Goal: Information Seeking & Learning: Compare options

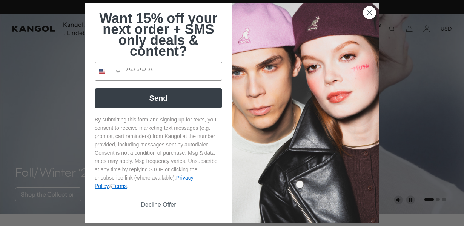
scroll to position [0, 155]
click at [371, 13] on icon "Close dialog" at bounding box center [369, 12] width 5 height 5
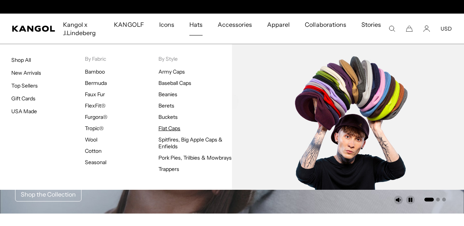
scroll to position [0, 0]
click at [170, 126] on link "Flat Caps" at bounding box center [169, 128] width 22 height 7
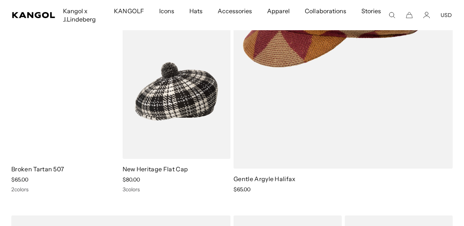
scroll to position [0, 155]
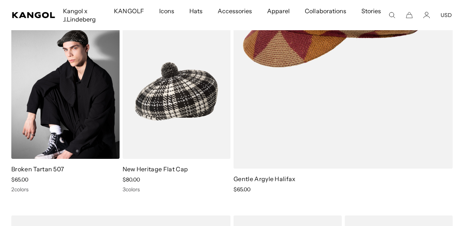
click at [69, 124] on img at bounding box center [65, 91] width 108 height 136
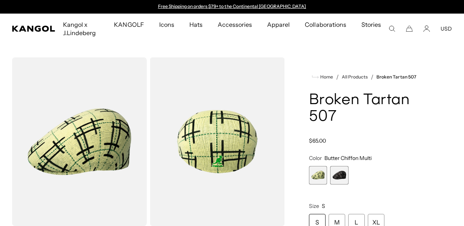
click at [346, 173] on span "2 of 2" at bounding box center [339, 175] width 18 height 18
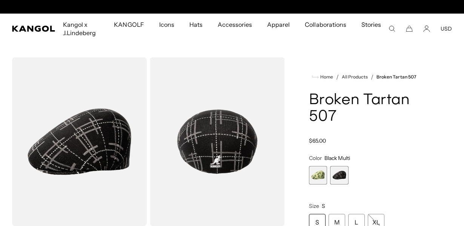
scroll to position [0, 155]
click at [313, 173] on span "1 of 2" at bounding box center [318, 175] width 18 height 18
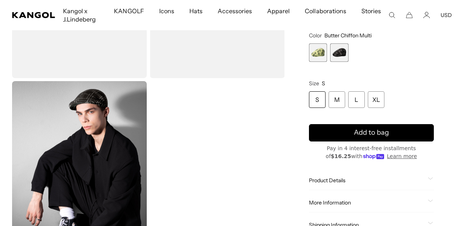
scroll to position [0, 155]
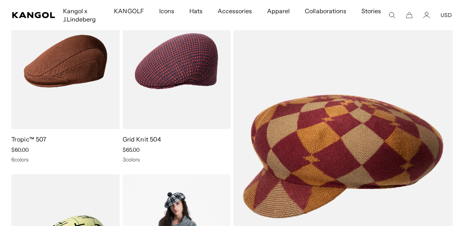
scroll to position [77, 0]
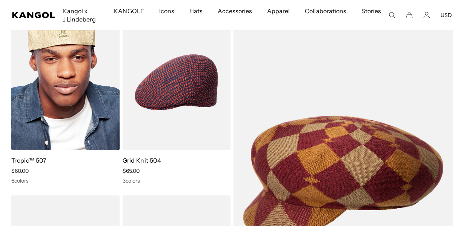
click at [61, 94] on img at bounding box center [65, 82] width 108 height 136
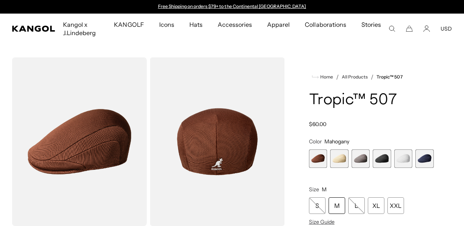
click at [335, 158] on span "2 of 6" at bounding box center [339, 158] width 18 height 18
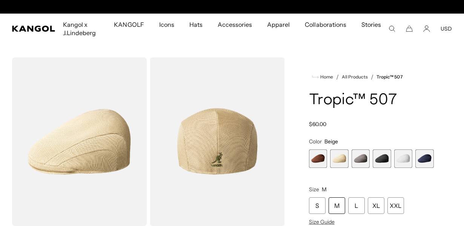
scroll to position [0, 155]
click at [361, 160] on span "3 of 6" at bounding box center [360, 158] width 18 height 18
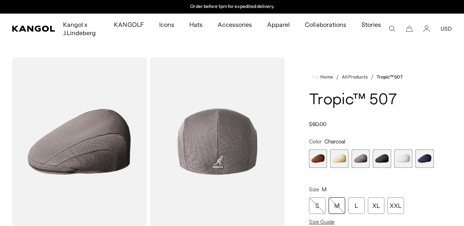
click at [379, 160] on span "4 of 6" at bounding box center [381, 158] width 18 height 18
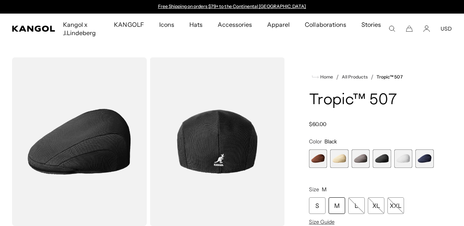
click at [395, 161] on span "5 of 6" at bounding box center [403, 158] width 18 height 18
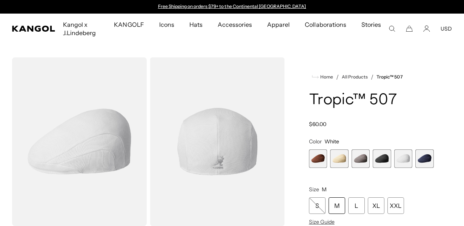
click at [429, 161] on span "6 of 6" at bounding box center [424, 158] width 18 height 18
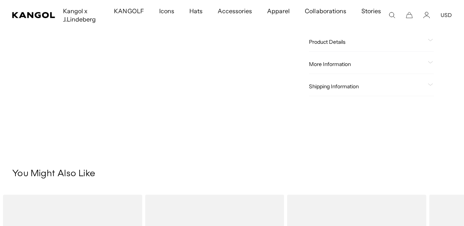
scroll to position [0, 155]
click at [373, 63] on span "More Information" at bounding box center [367, 63] width 116 height 7
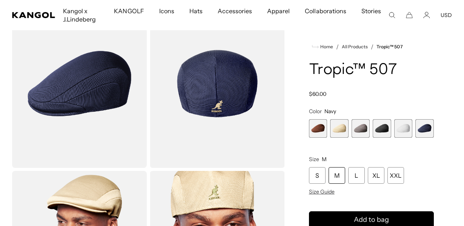
scroll to position [58, 0]
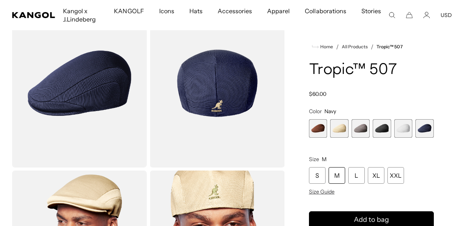
click at [382, 123] on span "4 of 6" at bounding box center [381, 128] width 18 height 18
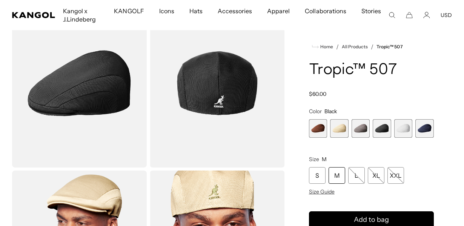
scroll to position [0, 155]
click at [432, 128] on span "6 of 6" at bounding box center [424, 128] width 18 height 18
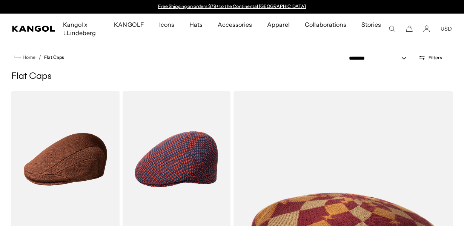
click at [391, 31] on icon "Search here" at bounding box center [391, 28] width 7 height 7
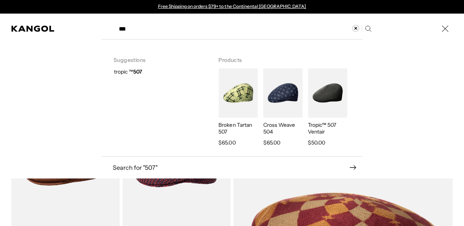
type input "***"
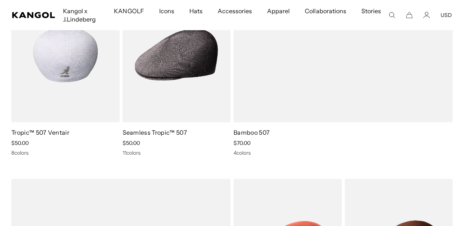
click at [74, 88] on img at bounding box center [65, 55] width 108 height 136
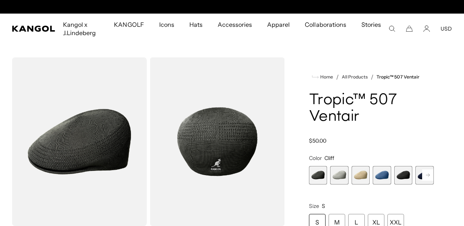
scroll to position [0, 155]
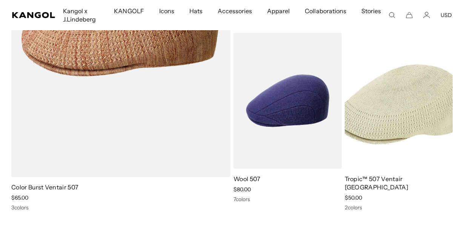
click at [380, 127] on img at bounding box center [399, 101] width 108 height 136
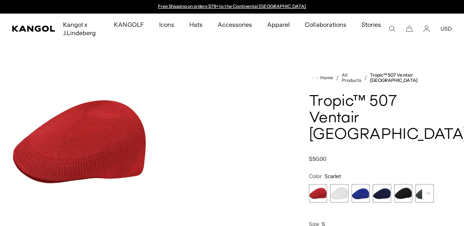
click at [357, 184] on span "3 of 7" at bounding box center [360, 193] width 18 height 18
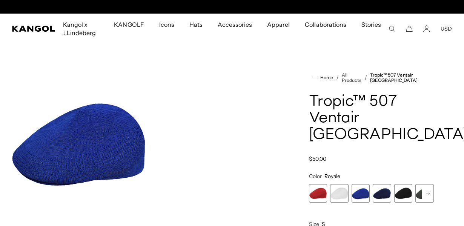
scroll to position [0, 155]
click at [429, 187] on rect at bounding box center [427, 192] width 11 height 11
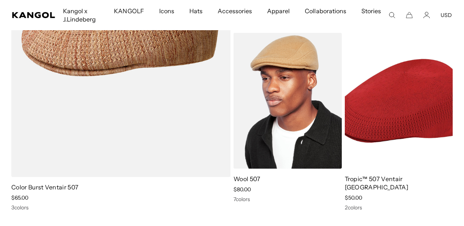
scroll to position [0, 155]
click at [276, 132] on img at bounding box center [287, 101] width 108 height 136
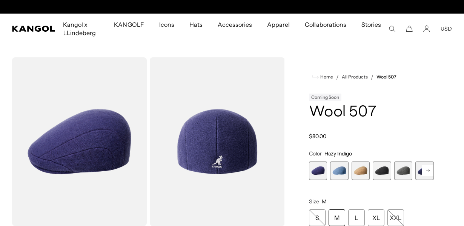
scroll to position [0, 155]
click at [427, 175] on rect at bounding box center [427, 170] width 11 height 11
click at [427, 175] on span "7 of 7" at bounding box center [424, 170] width 18 height 18
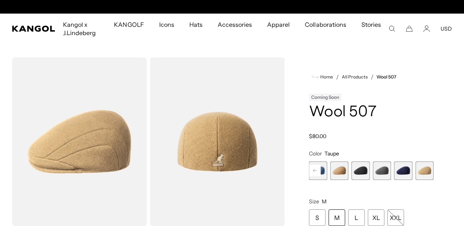
scroll to position [0, 155]
click at [400, 170] on span "6 of 7" at bounding box center [403, 170] width 18 height 18
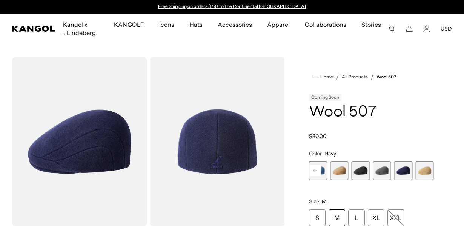
click at [363, 170] on span "4 of 7" at bounding box center [360, 170] width 18 height 18
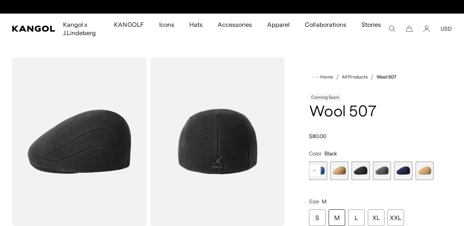
scroll to position [0, 155]
click at [315, 171] on rect at bounding box center [314, 170] width 11 height 11
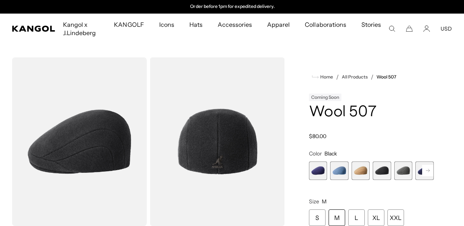
click at [315, 171] on span "1 of 7" at bounding box center [318, 170] width 18 height 18
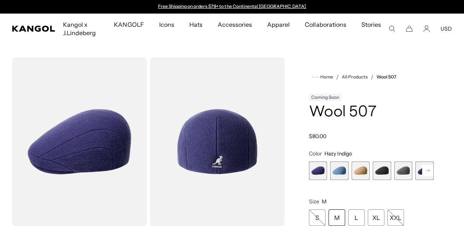
click at [314, 171] on span "1 of 7" at bounding box center [318, 170] width 18 height 18
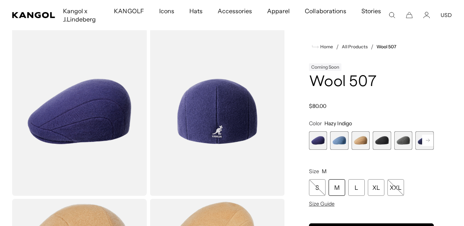
scroll to position [29, 0]
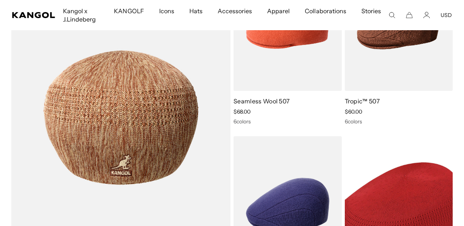
click at [154, 121] on img at bounding box center [120, 117] width 219 height 325
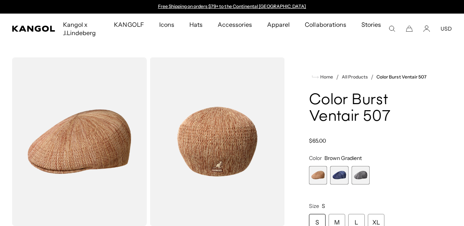
click at [338, 173] on span "2 of 3" at bounding box center [339, 175] width 18 height 18
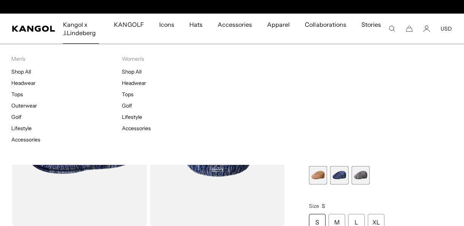
scroll to position [0, 155]
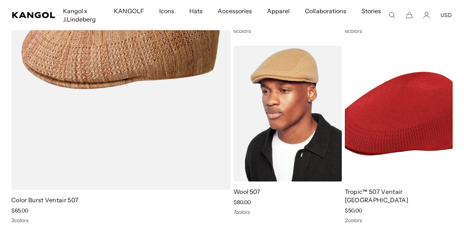
scroll to position [655, 0]
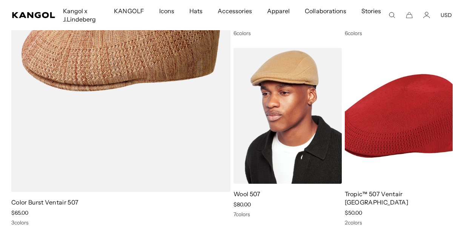
click at [304, 136] on img at bounding box center [287, 116] width 108 height 136
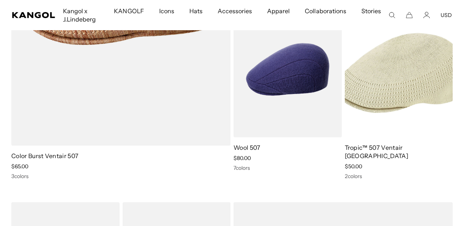
click at [385, 109] on img at bounding box center [399, 70] width 108 height 136
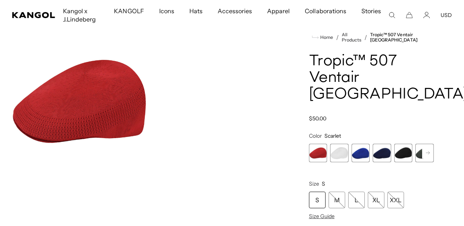
scroll to position [41, 0]
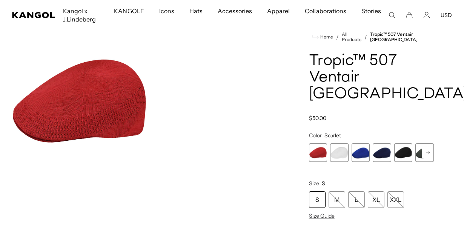
click at [356, 143] on span "3 of 7" at bounding box center [360, 152] width 18 height 18
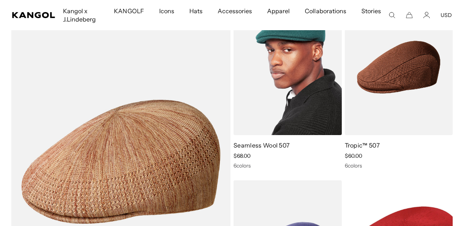
click at [274, 120] on img at bounding box center [287, 67] width 108 height 136
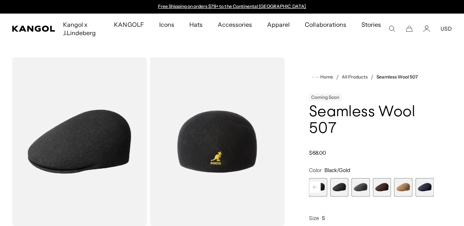
click at [312, 185] on rect at bounding box center [314, 186] width 11 height 11
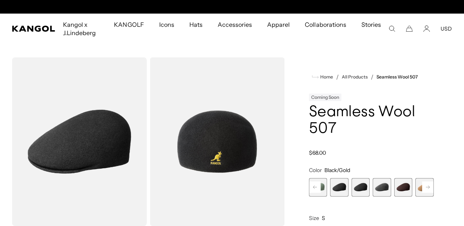
scroll to position [0, 155]
click at [312, 185] on rect at bounding box center [314, 186] width 11 height 11
click at [312, 185] on div "Previous Next Coral Flame Variant sold out or unavailable Rustic Caramel Varian…" at bounding box center [371, 187] width 125 height 18
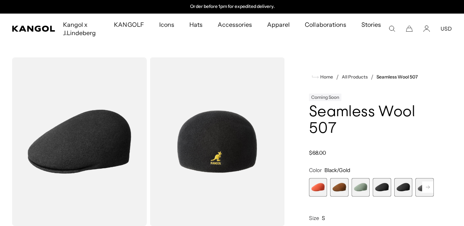
click at [312, 185] on span "1 of 9" at bounding box center [318, 187] width 18 height 18
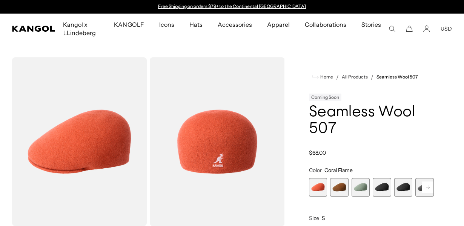
click at [340, 186] on span "2 of 9" at bounding box center [339, 187] width 18 height 18
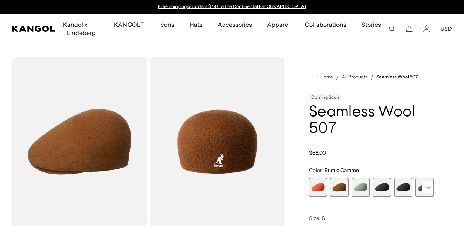
click at [361, 186] on span "3 of 9" at bounding box center [360, 187] width 18 height 18
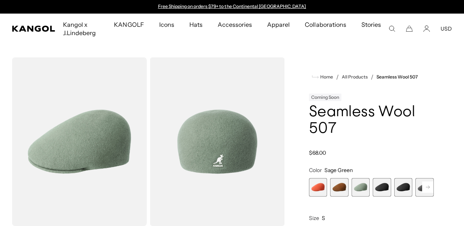
click at [391, 187] on span "4 of 9" at bounding box center [381, 187] width 18 height 18
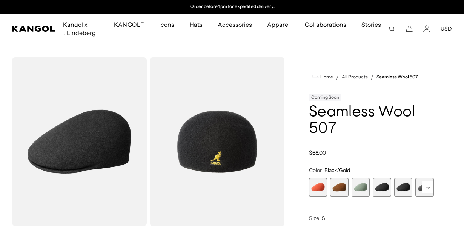
click at [400, 187] on span "5 of 9" at bounding box center [403, 187] width 18 height 18
click at [405, 187] on span "5 of 9" at bounding box center [403, 187] width 18 height 18
click at [429, 190] on rect at bounding box center [427, 186] width 11 height 11
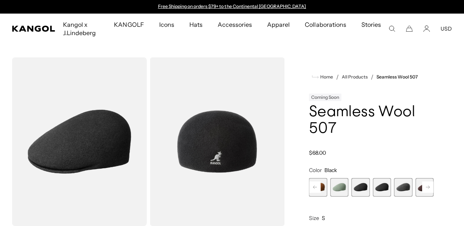
click at [405, 189] on span "6 of 9" at bounding box center [403, 187] width 18 height 18
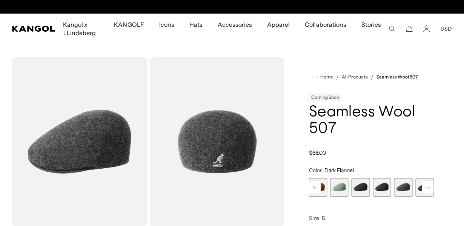
scroll to position [0, 155]
click at [429, 187] on rect at bounding box center [427, 186] width 11 height 11
click at [429, 187] on div "Previous Next Coral Flame Variant sold out or unavailable Rustic Caramel Varian…" at bounding box center [371, 187] width 125 height 18
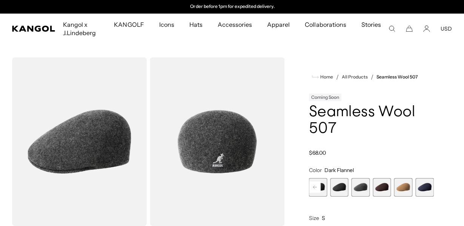
click at [429, 187] on span "9 of 9" at bounding box center [424, 187] width 18 height 18
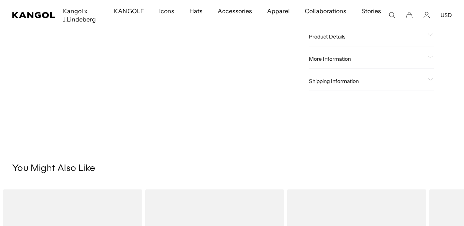
scroll to position [0, 155]
